Goal: Information Seeking & Learning: Check status

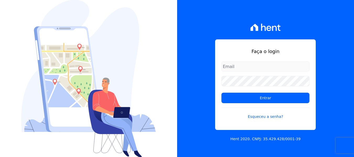
type input "simoneferreira@salgadoempreendimentos.com"
click at [325, 120] on div "Faça o login simoneferreira@salgadoempreendimentos.com Entrar Esqueceu a senha?…" at bounding box center [265, 78] width 177 height 157
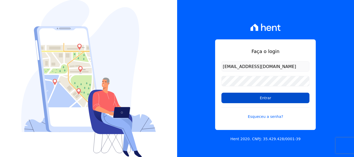
click at [255, 98] on input "Entrar" at bounding box center [266, 98] width 88 height 10
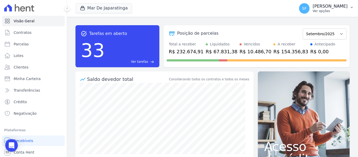
click at [348, 10] on p "Ver opções" at bounding box center [330, 11] width 35 height 4
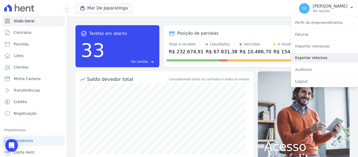
click at [317, 61] on link "Exportar retornos" at bounding box center [324, 57] width 67 height 9
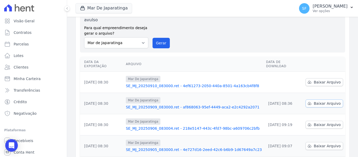
scroll to position [52, 0]
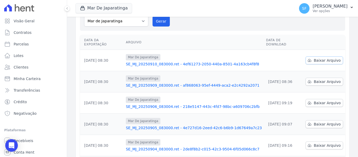
click at [324, 58] on span "Baixar Arquivo" at bounding box center [327, 60] width 27 height 5
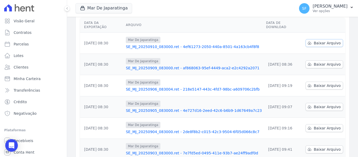
scroll to position [79, 0]
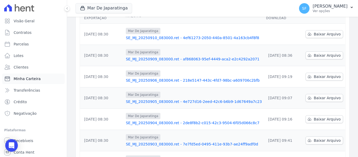
click at [20, 82] on link "Minha Carteira" at bounding box center [33, 78] width 63 height 10
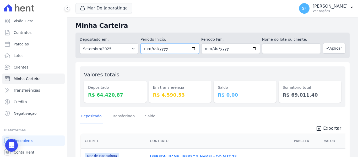
click at [192, 50] on input "[DATE]" at bounding box center [170, 48] width 59 height 10
type input "[DATE]"
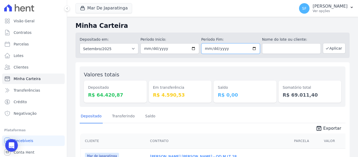
click at [212, 52] on input "[DATE]" at bounding box center [230, 48] width 59 height 10
click at [252, 50] on input "[DATE]" at bounding box center [230, 48] width 59 height 10
type input "[DATE]"
click at [337, 50] on button "Aplicar" at bounding box center [334, 48] width 23 height 10
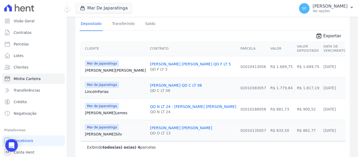
scroll to position [102, 0]
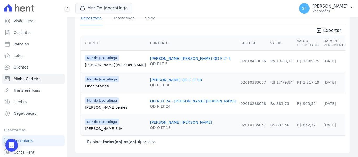
click at [150, 120] on link "[PERSON_NAME] [PERSON_NAME]" at bounding box center [181, 122] width 62 height 4
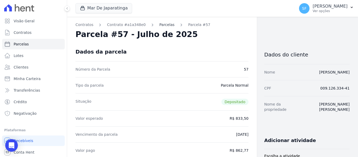
click at [160, 24] on link "Parcelas" at bounding box center [167, 25] width 15 height 6
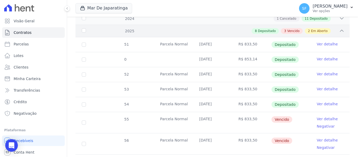
scroll to position [87, 0]
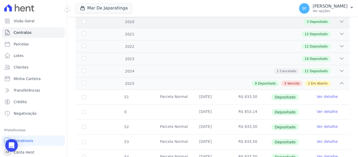
click at [332, 81] on div "8 Depositado 3 Vencido 2 Em Aberto" at bounding box center [226, 84] width 237 height 6
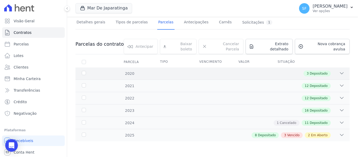
scroll to position [31, 0]
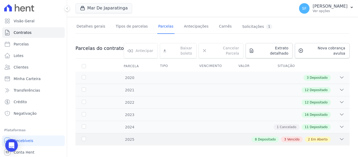
click at [319, 136] on div "2 Em Aberto" at bounding box center [318, 139] width 26 height 6
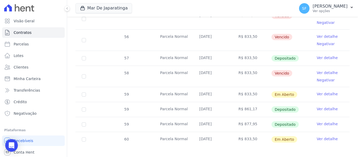
scroll to position [244, 0]
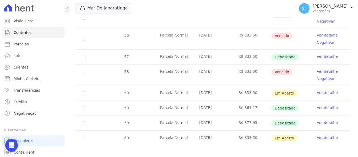
click at [320, 135] on link "Ver detalhe" at bounding box center [327, 137] width 21 height 5
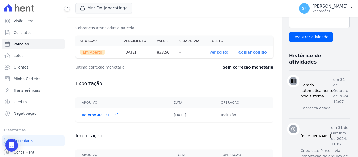
scroll to position [98, 0]
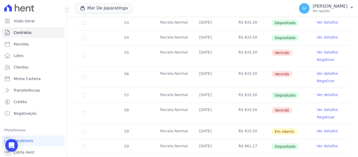
scroll to position [244, 0]
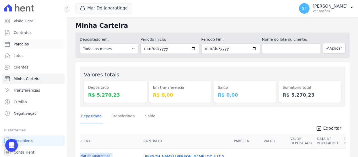
click at [29, 47] on link "Parcelas" at bounding box center [33, 44] width 63 height 10
select select
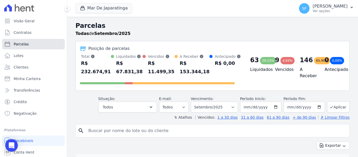
click at [24, 44] on span "Parcelas" at bounding box center [21, 43] width 15 height 5
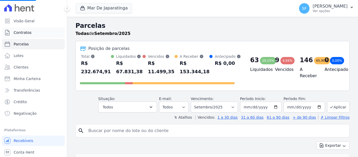
click at [26, 30] on span "Contratos" at bounding box center [23, 32] width 18 height 5
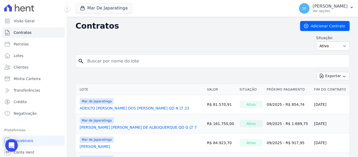
click at [142, 60] on input "search" at bounding box center [215, 61] width 263 height 10
type input "maria vicencia"
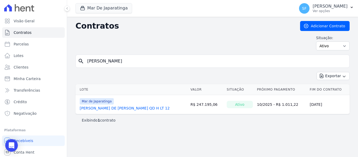
click at [146, 106] on link "MARIA VICENCIA LIMA DE LYRA NETA QD H LT 12" at bounding box center [125, 107] width 90 height 5
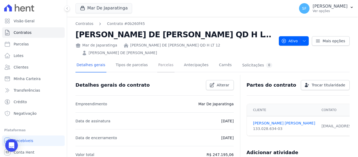
click at [158, 63] on link "Parcelas" at bounding box center [165, 66] width 17 height 14
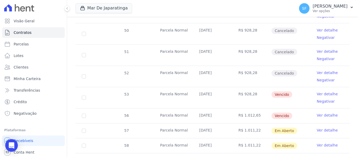
scroll to position [215, 0]
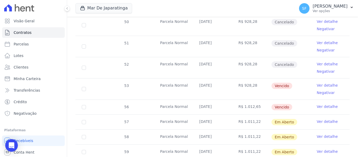
click at [321, 104] on link "Ver detalhe" at bounding box center [327, 106] width 21 height 5
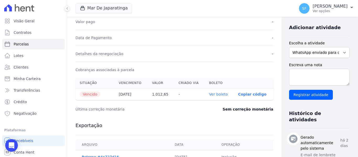
scroll to position [131, 0]
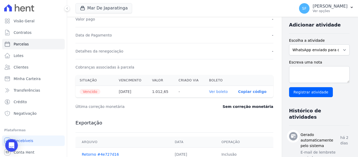
click at [243, 132] on div "Exportação Arquivo Data Operação Retorno #4e727d16 05/09/2025 Inclusão" at bounding box center [175, 140] width 198 height 52
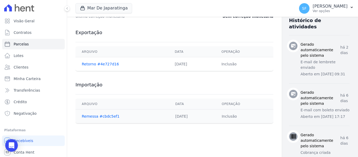
scroll to position [223, 0]
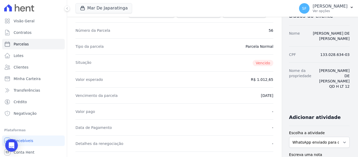
scroll to position [13, 0]
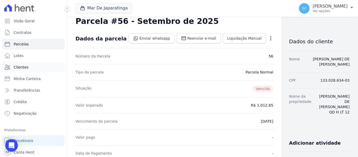
click at [30, 65] on link "Clientes" at bounding box center [33, 67] width 63 height 10
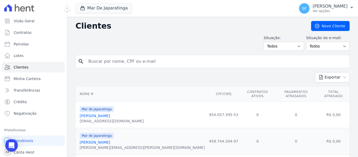
click at [125, 61] on input "search" at bounding box center [216, 61] width 262 height 10
type input "marcia"
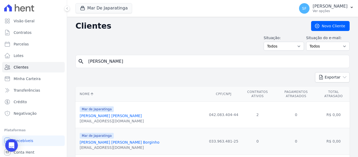
click at [157, 60] on input "marcia" at bounding box center [216, 61] width 262 height 10
type input "m"
click at [29, 79] on span "Minha Carteira" at bounding box center [27, 78] width 27 height 5
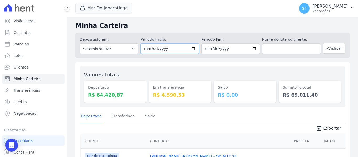
click at [192, 49] on input "2025-09-01" at bounding box center [170, 48] width 59 height 10
type input "2025-09-08"
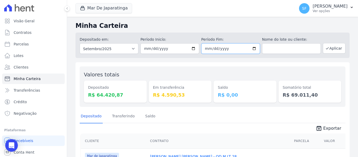
click at [250, 47] on input "2025-09-30" at bounding box center [230, 48] width 59 height 10
type input "2025-09-09"
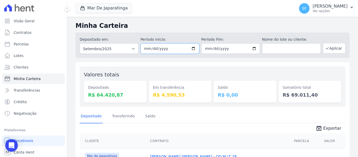
click at [192, 48] on input "2025-09-08" at bounding box center [170, 48] width 59 height 10
type input "2025-09-09"
click at [331, 49] on button "Aplicar" at bounding box center [334, 48] width 23 height 10
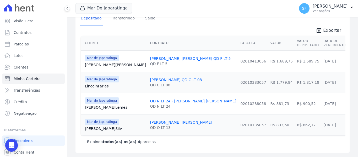
scroll to position [102, 0]
drag, startPoint x: 298, startPoint y: 121, endPoint x: 276, endPoint y: 121, distance: 22.3
click at [322, 121] on td "[DATE]" at bounding box center [335, 124] width 27 height 21
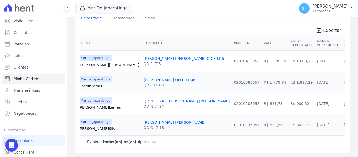
click at [147, 120] on link "[PERSON_NAME] [PERSON_NAME]" at bounding box center [175, 122] width 62 height 4
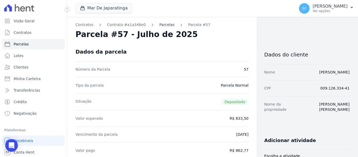
click at [160, 26] on link "Parcelas" at bounding box center [167, 25] width 15 height 6
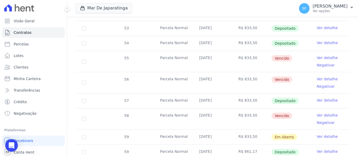
scroll to position [205, 0]
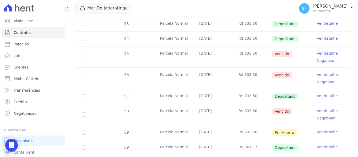
drag, startPoint x: 220, startPoint y: 94, endPoint x: 196, endPoint y: 93, distance: 23.9
click at [196, 93] on td "[DATE]" at bounding box center [212, 96] width 39 height 15
click at [323, 93] on link "Ver detalhe" at bounding box center [327, 95] width 21 height 5
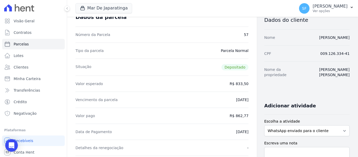
scroll to position [34, 0]
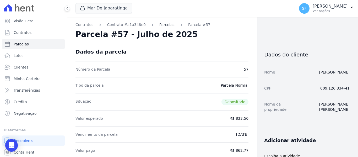
click at [160, 25] on link "Parcelas" at bounding box center [167, 25] width 15 height 6
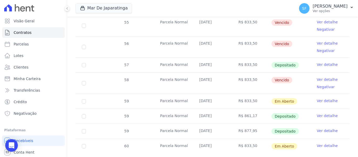
scroll to position [244, 0]
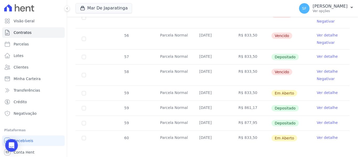
click at [326, 54] on link "Ver detalhe" at bounding box center [327, 56] width 21 height 5
